Goal: Task Accomplishment & Management: Use online tool/utility

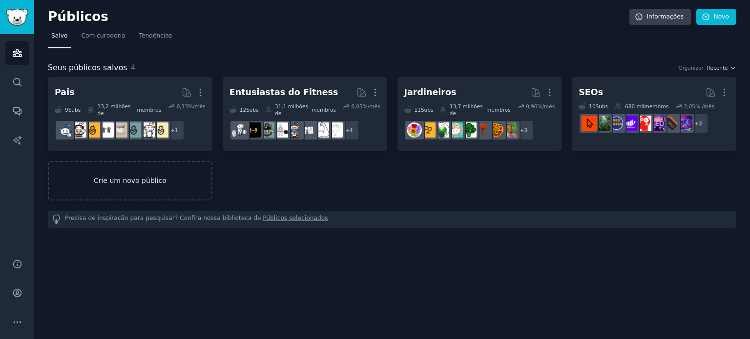
click at [127, 181] on link "Crie um novo público" at bounding box center [130, 181] width 165 height 40
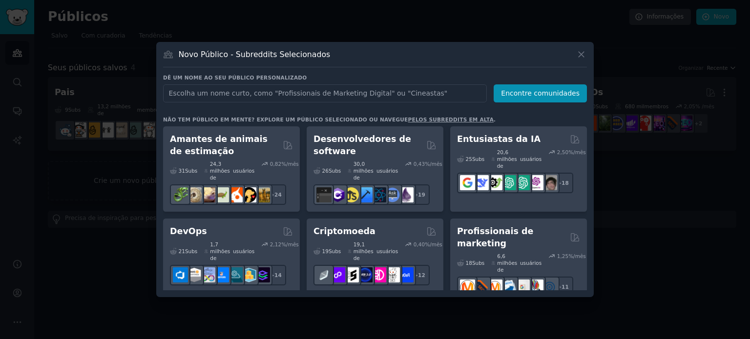
click at [690, 194] on div at bounding box center [375, 169] width 750 height 339
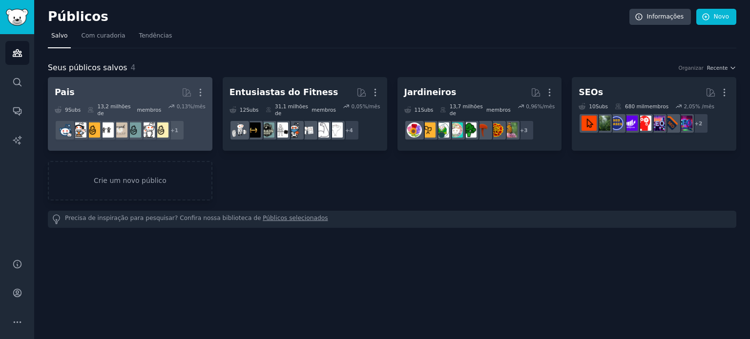
click at [112, 87] on h2 "Pais Mais" at bounding box center [130, 92] width 151 height 17
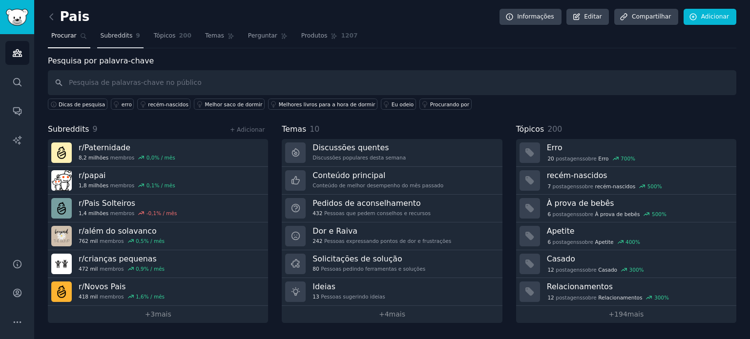
click at [117, 39] on font "Subreddits" at bounding box center [117, 35] width 32 height 7
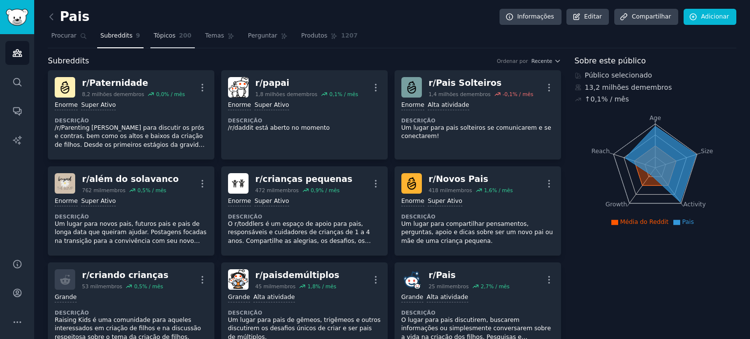
click at [162, 41] on link "Tópicos 200" at bounding box center [172, 38] width 44 height 20
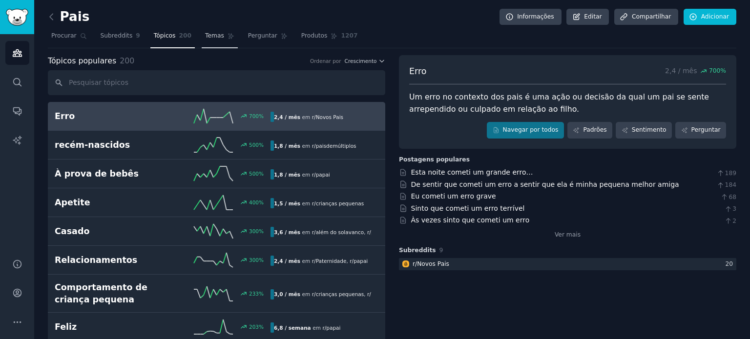
click at [211, 35] on font "Temas" at bounding box center [214, 35] width 19 height 7
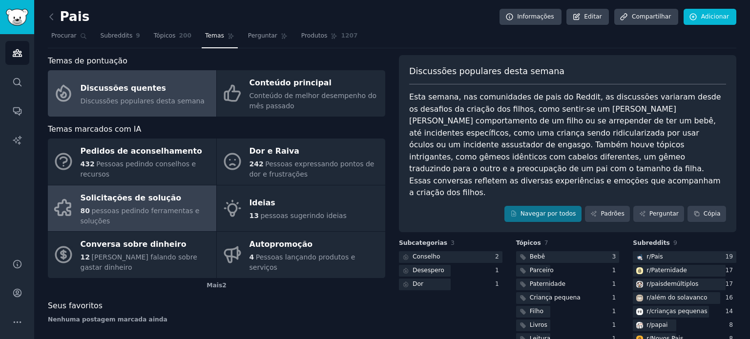
click at [135, 208] on font "pessoas pedindo ferramentas e soluções" at bounding box center [140, 216] width 119 height 18
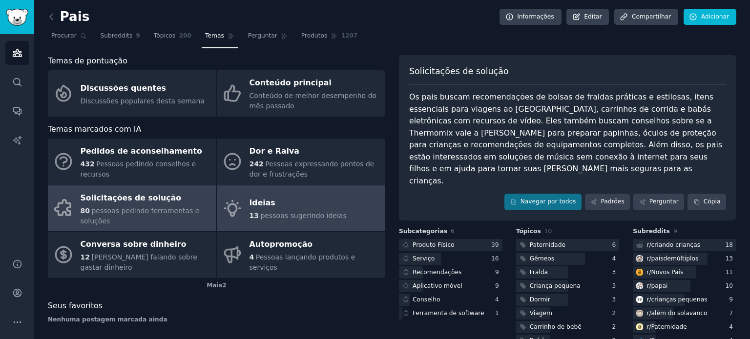
click at [293, 212] on font "pessoas sugerindo ideias" at bounding box center [303, 216] width 86 height 8
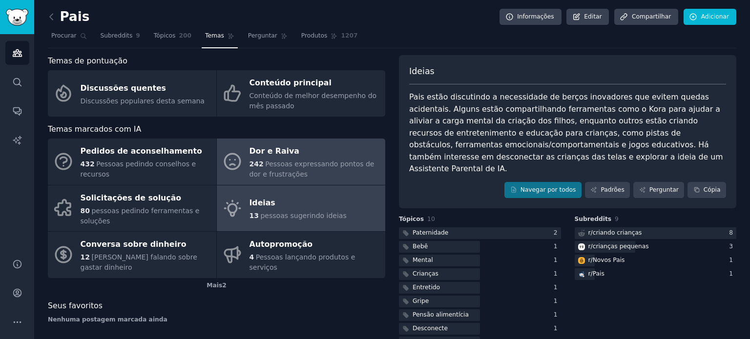
click at [274, 164] on font "Pessoas expressando pontos de dor e frustrações" at bounding box center [311, 169] width 125 height 18
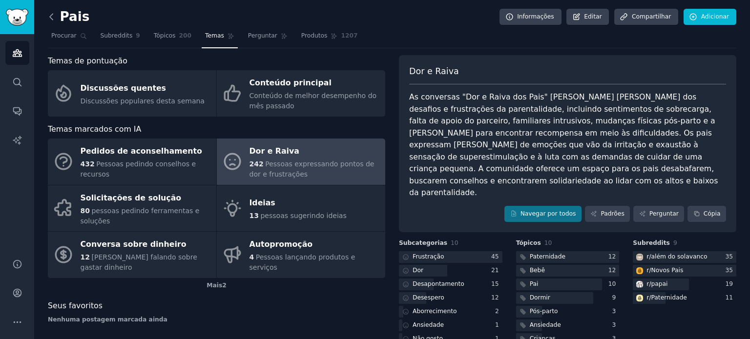
click at [51, 16] on icon at bounding box center [51, 17] width 10 height 10
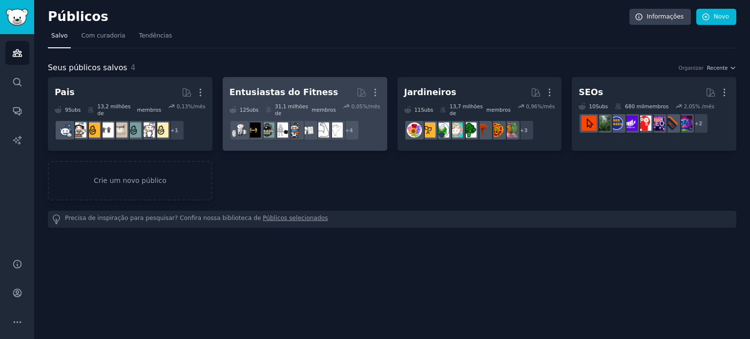
click at [312, 90] on font "Entusiastas do Fitness" at bounding box center [283, 92] width 109 height 10
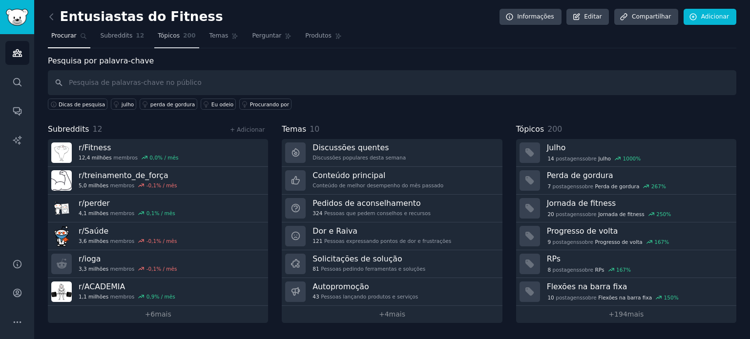
click at [161, 34] on font "Tópicos" at bounding box center [169, 35] width 22 height 7
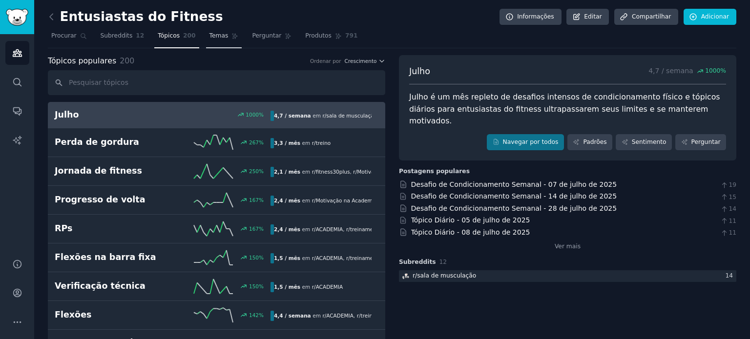
click at [206, 39] on link "Temas" at bounding box center [224, 38] width 36 height 20
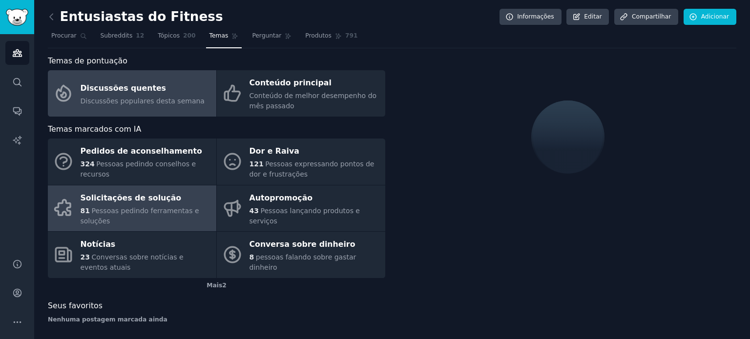
click at [130, 199] on font "Solicitações de solução" at bounding box center [131, 197] width 101 height 9
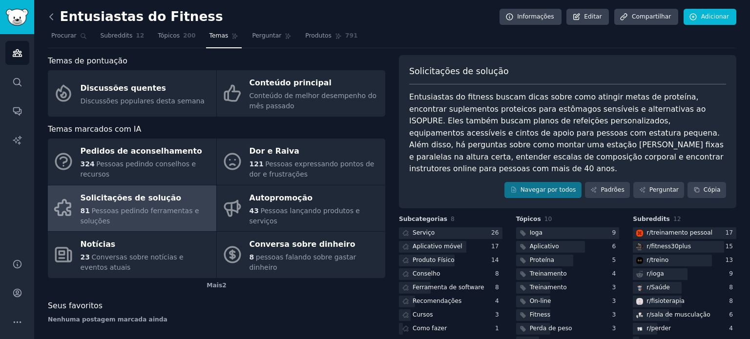
click at [51, 21] on icon at bounding box center [51, 17] width 10 height 10
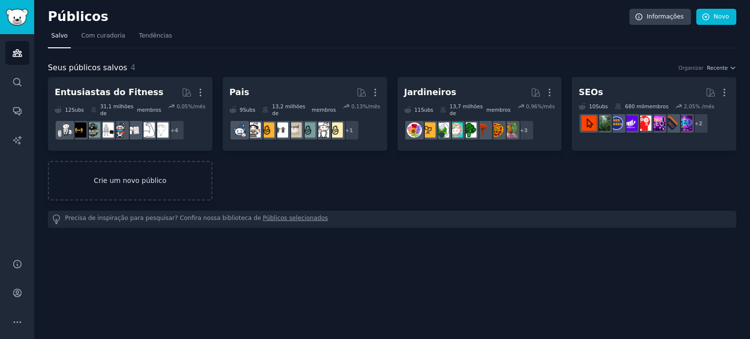
click at [133, 161] on link "Crie um novo público" at bounding box center [130, 181] width 165 height 40
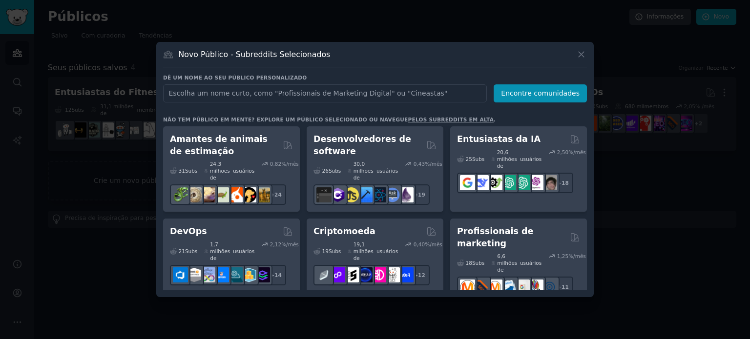
click at [118, 251] on div at bounding box center [375, 169] width 750 height 339
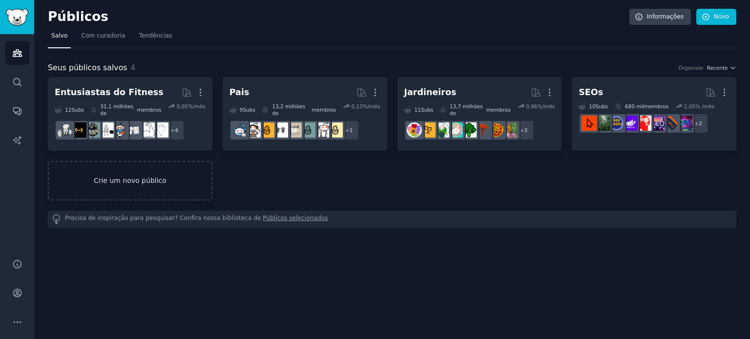
click at [158, 179] on link "Crie um novo público" at bounding box center [130, 181] width 165 height 40
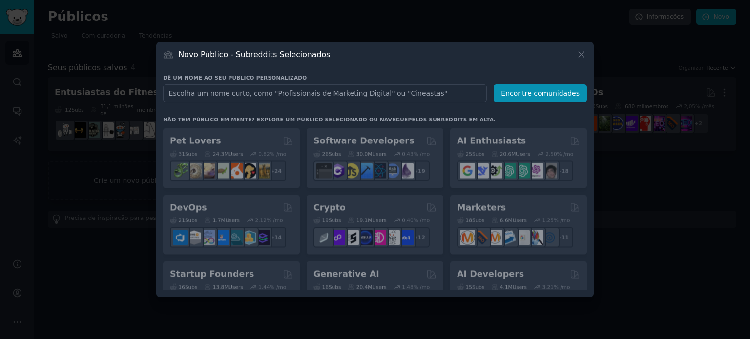
click at [625, 158] on div at bounding box center [375, 169] width 750 height 339
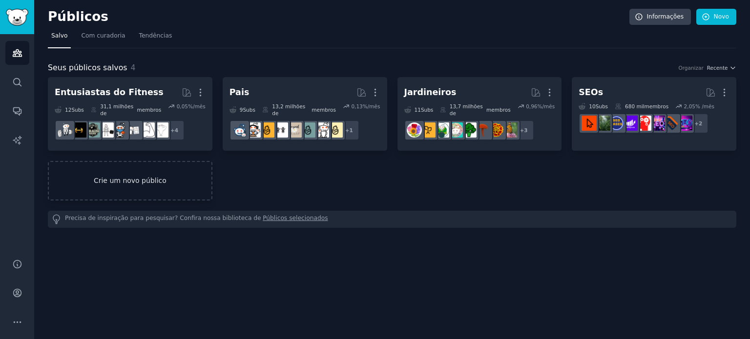
click at [151, 177] on font "Crie um novo público" at bounding box center [130, 181] width 73 height 8
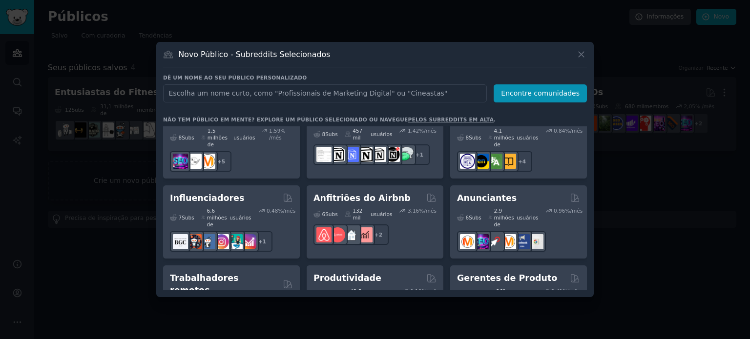
scroll to position [782, 0]
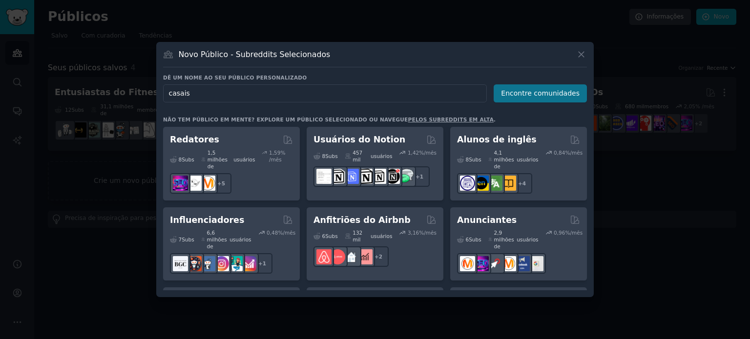
type input "casais"
click at [526, 92] on font "Encontre comunidades" at bounding box center [540, 93] width 79 height 8
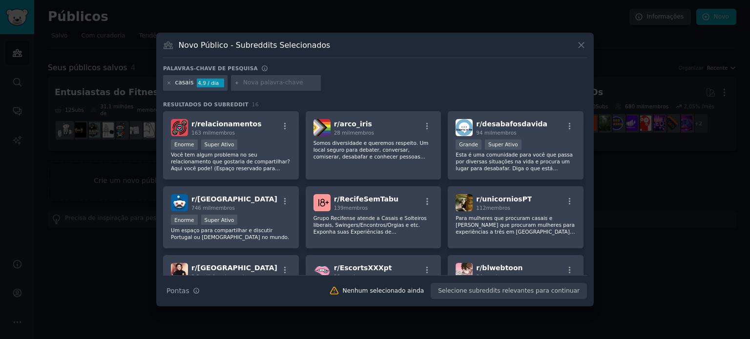
click at [654, 188] on div at bounding box center [375, 169] width 750 height 339
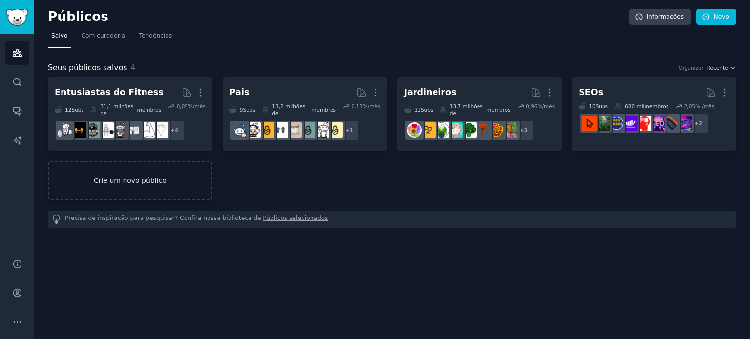
click at [161, 179] on link "Crie um novo público" at bounding box center [130, 181] width 165 height 40
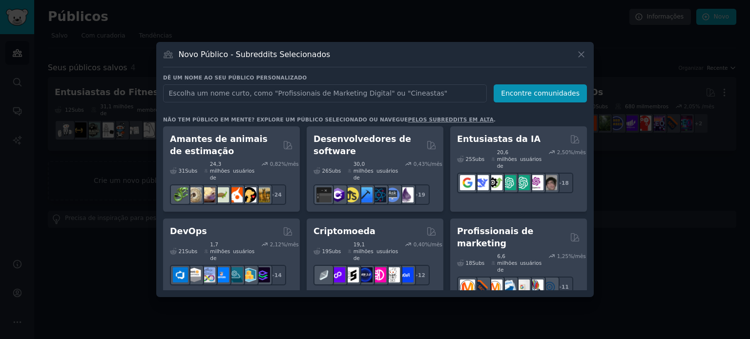
click at [674, 200] on div at bounding box center [375, 169] width 750 height 339
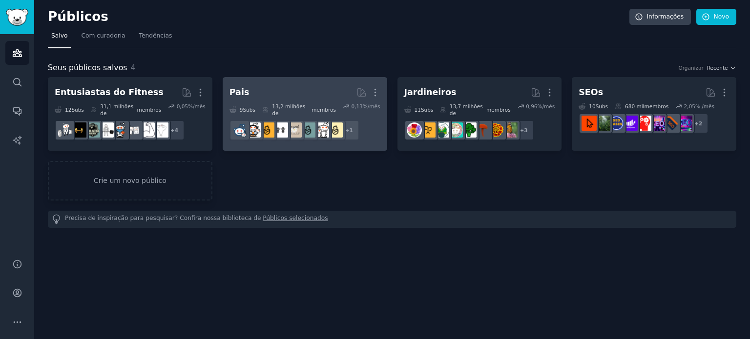
click at [272, 89] on h2 "Pais Mais" at bounding box center [304, 92] width 151 height 17
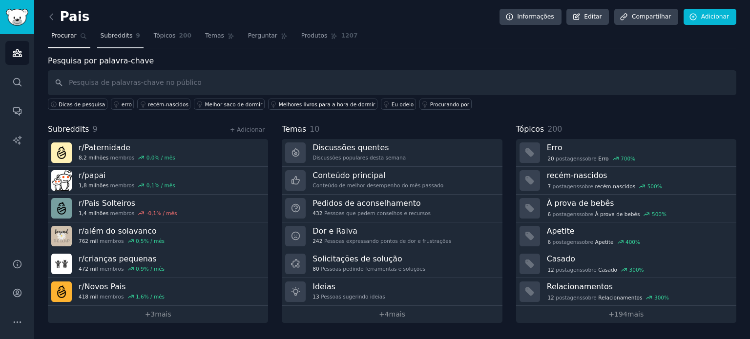
click at [106, 33] on font "Subreddits" at bounding box center [117, 35] width 32 height 7
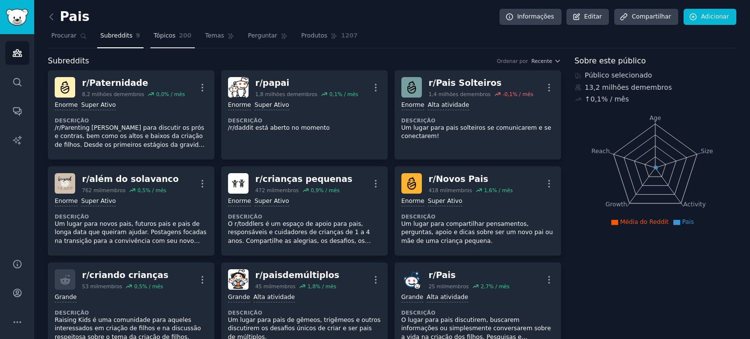
click at [158, 33] on font "Tópicos" at bounding box center [165, 35] width 22 height 7
click at [205, 39] on font "Temas" at bounding box center [214, 35] width 19 height 7
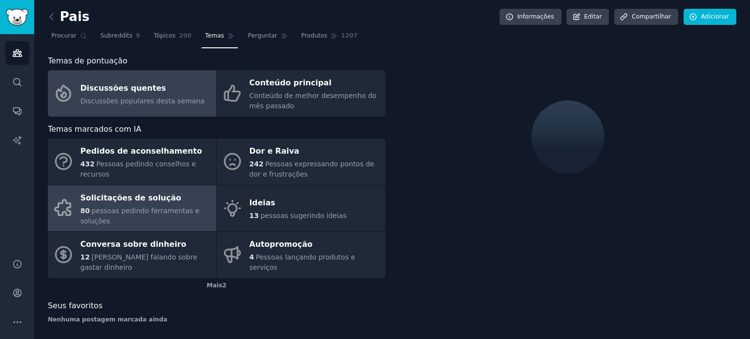
click at [137, 199] on font "Solicitações de solução" at bounding box center [131, 197] width 101 height 9
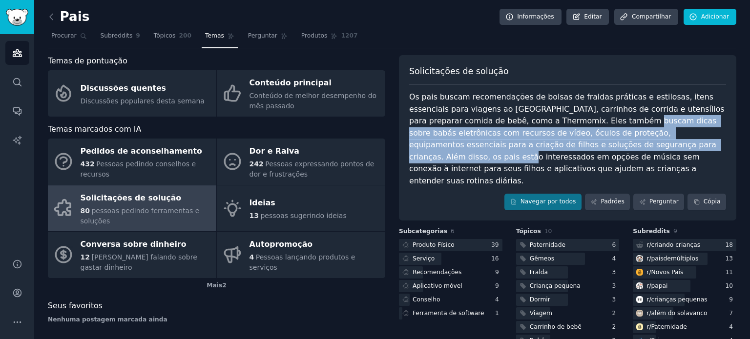
click at [609, 142] on font "Os pais buscam recomendações de bolsas de fraldas práticas e estilosas, itens e…" at bounding box center [568, 138] width 318 height 93
click at [493, 128] on font "Os pais buscam recomendações de bolsas de fraldas práticas e estilosas, itens e…" at bounding box center [568, 138] width 318 height 93
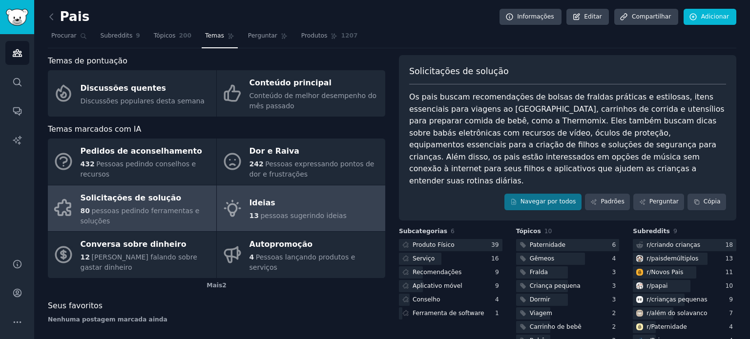
click at [287, 201] on div "Ideias" at bounding box center [297, 204] width 97 height 16
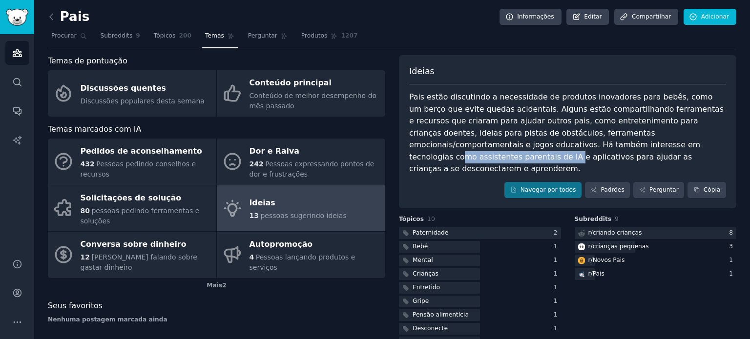
drag, startPoint x: 510, startPoint y: 140, endPoint x: 607, endPoint y: 143, distance: 97.7
click at [607, 143] on font "Pais estão discutindo a necessidade de produtos inovadores para bebês, como um …" at bounding box center [567, 132] width 317 height 81
click at [455, 146] on font "Pais estão discutindo a necessidade de produtos inovadores para bebês, como um …" at bounding box center [567, 132] width 317 height 81
